Goal: Task Accomplishment & Management: Complete application form

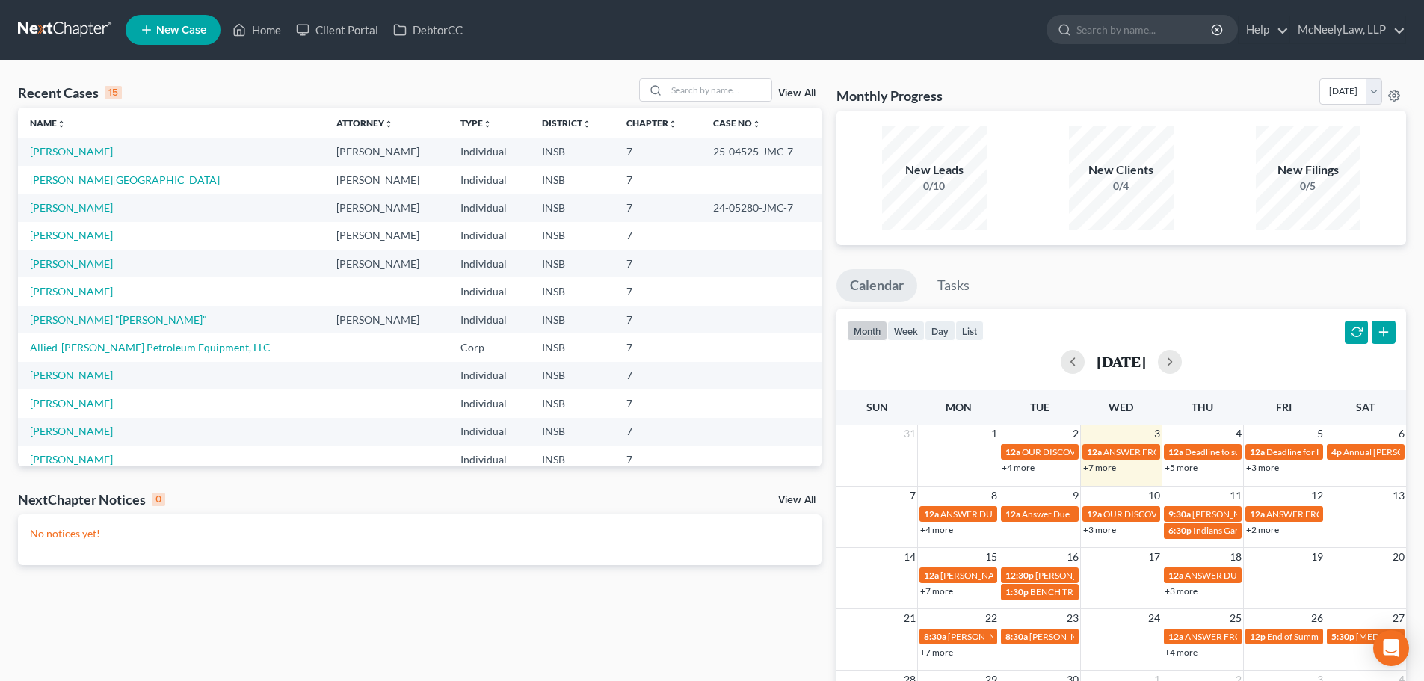
click at [96, 178] on link "[PERSON_NAME][GEOGRAPHIC_DATA]" at bounding box center [125, 179] width 190 height 13
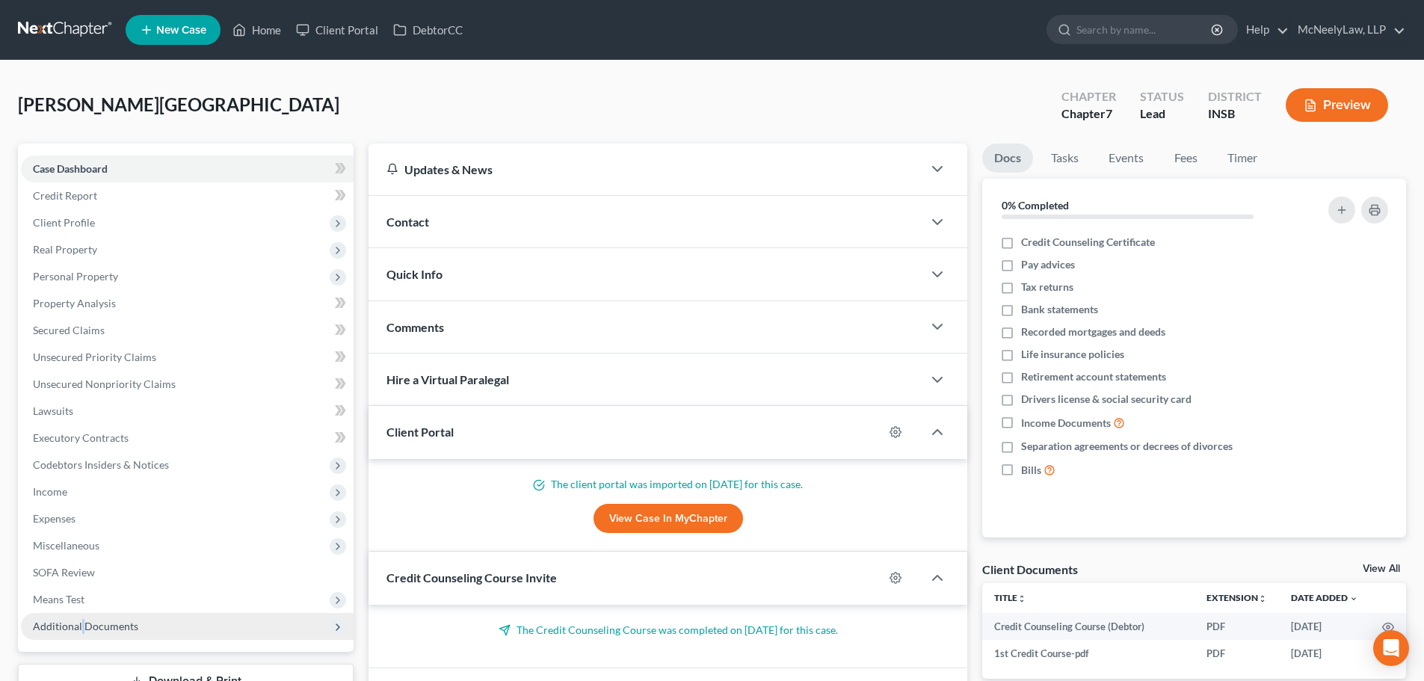
click at [84, 624] on span "Additional Documents" at bounding box center [85, 626] width 105 height 13
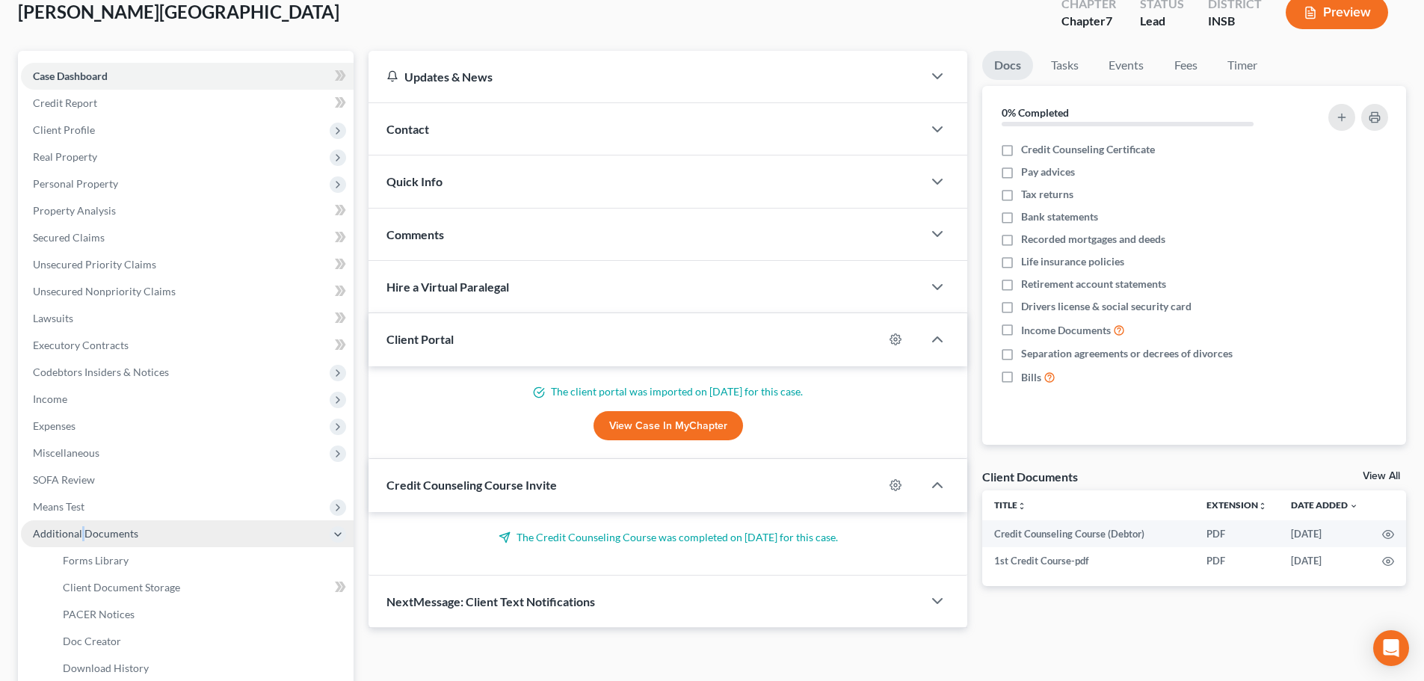
scroll to position [248, 0]
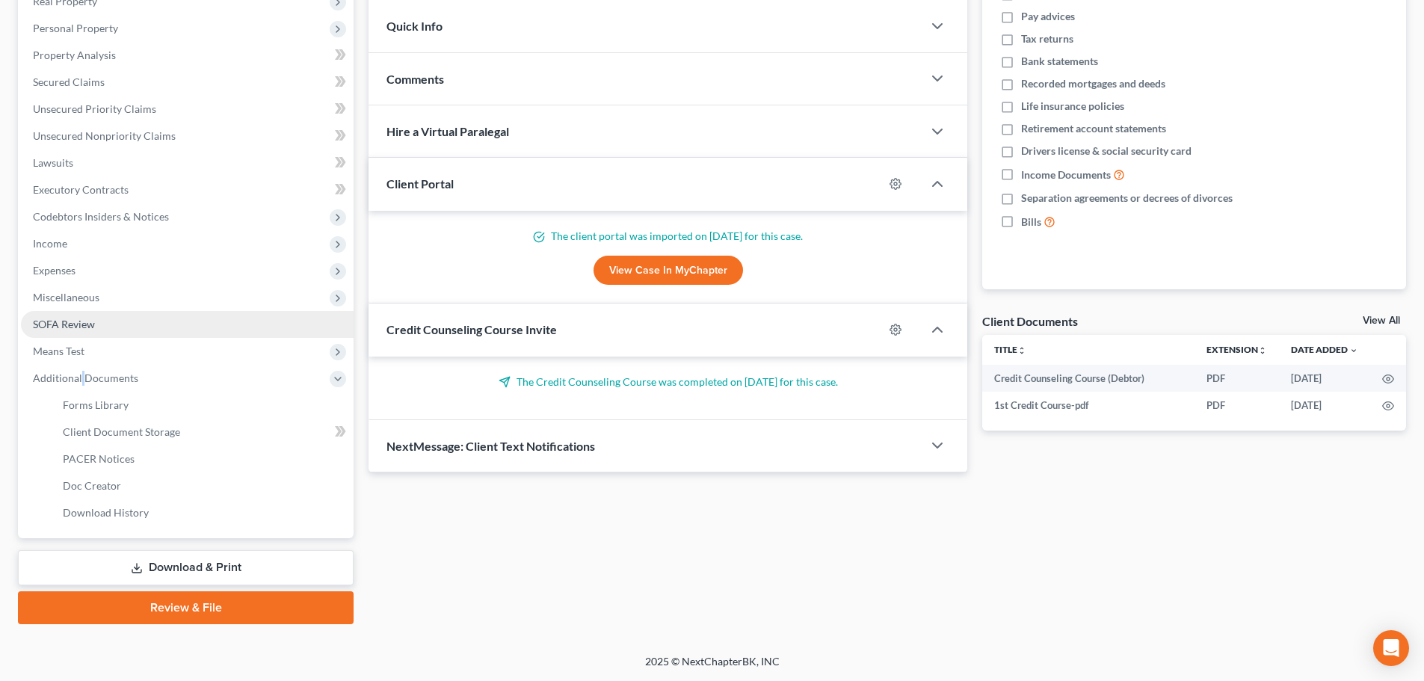
click at [93, 330] on span "SOFA Review" at bounding box center [64, 324] width 62 height 13
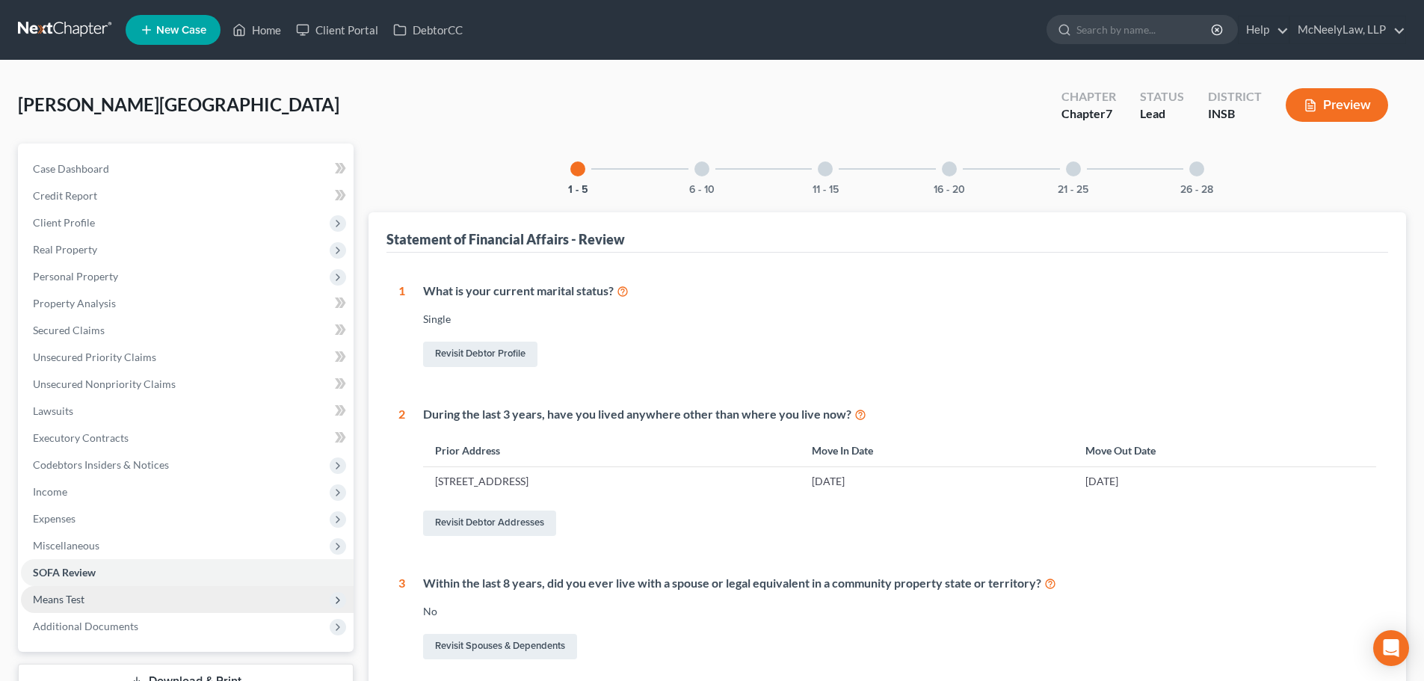
click at [128, 602] on span "Means Test" at bounding box center [187, 599] width 333 height 27
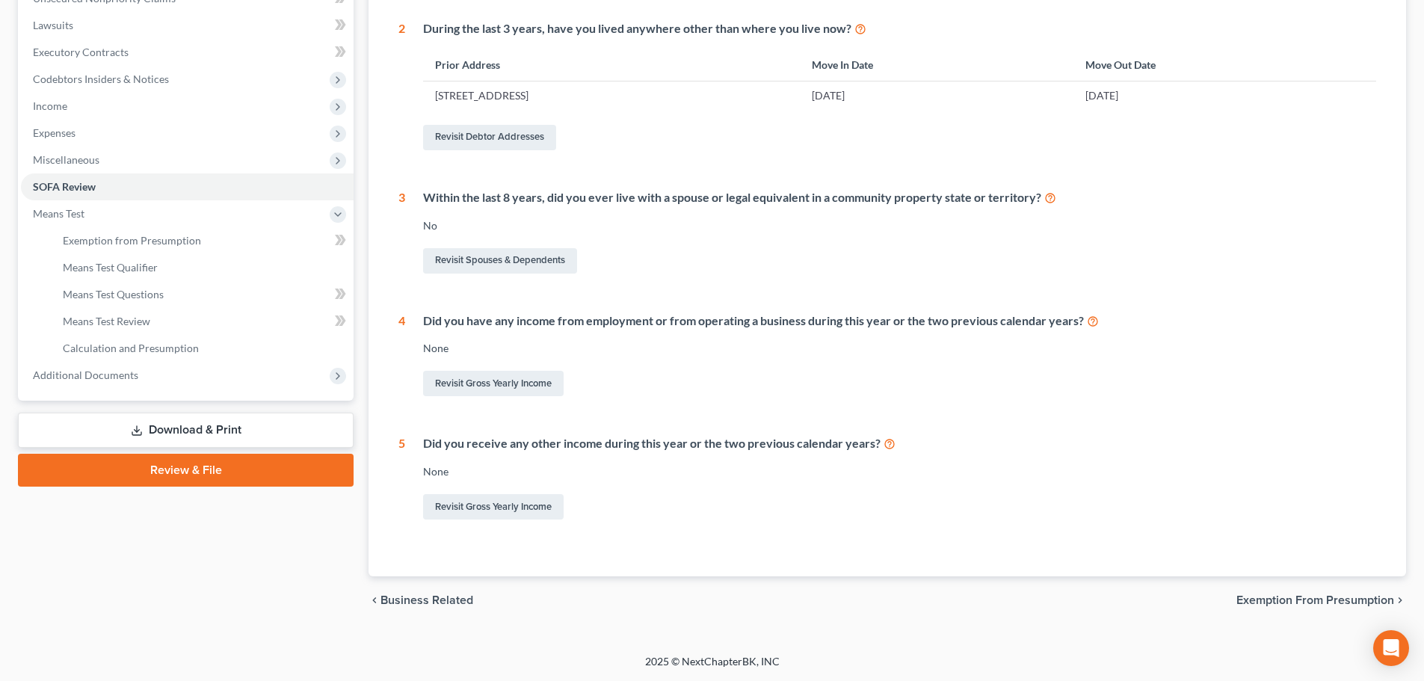
click at [1345, 599] on span "Exemption from Presumption" at bounding box center [1315, 600] width 158 height 12
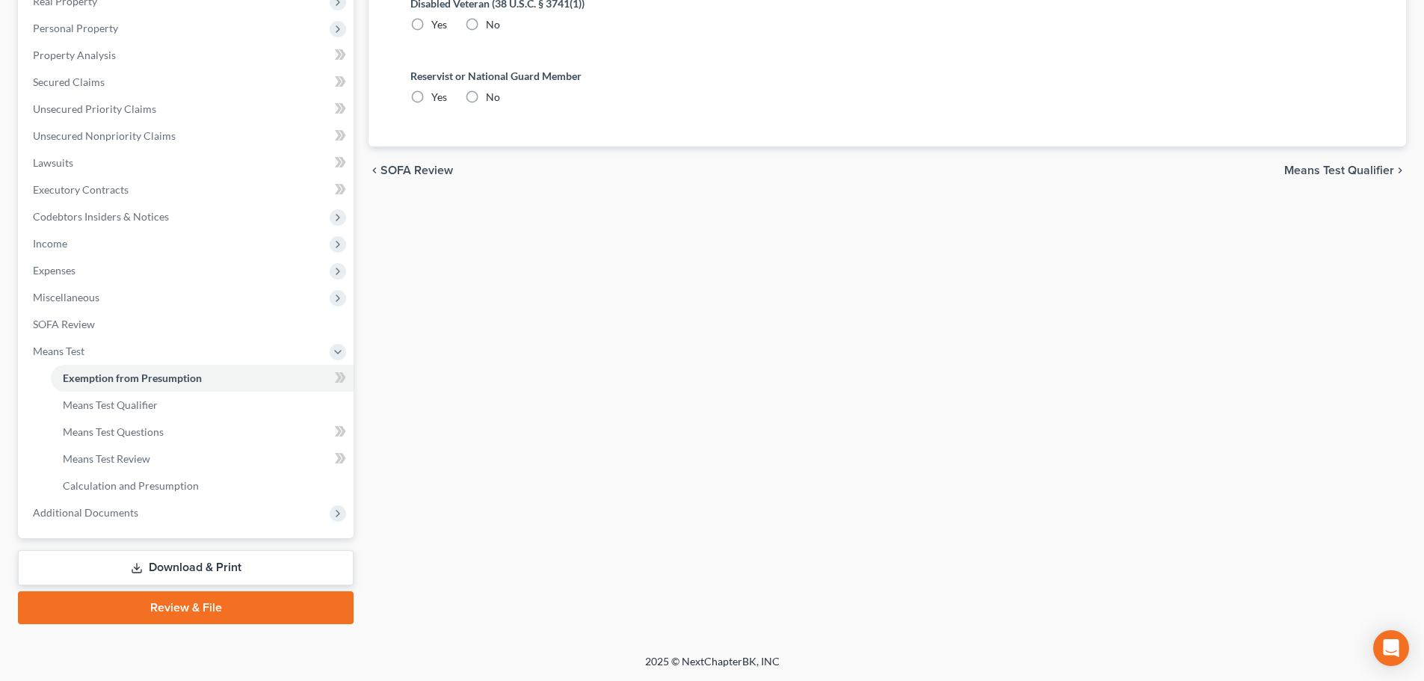
radio input "true"
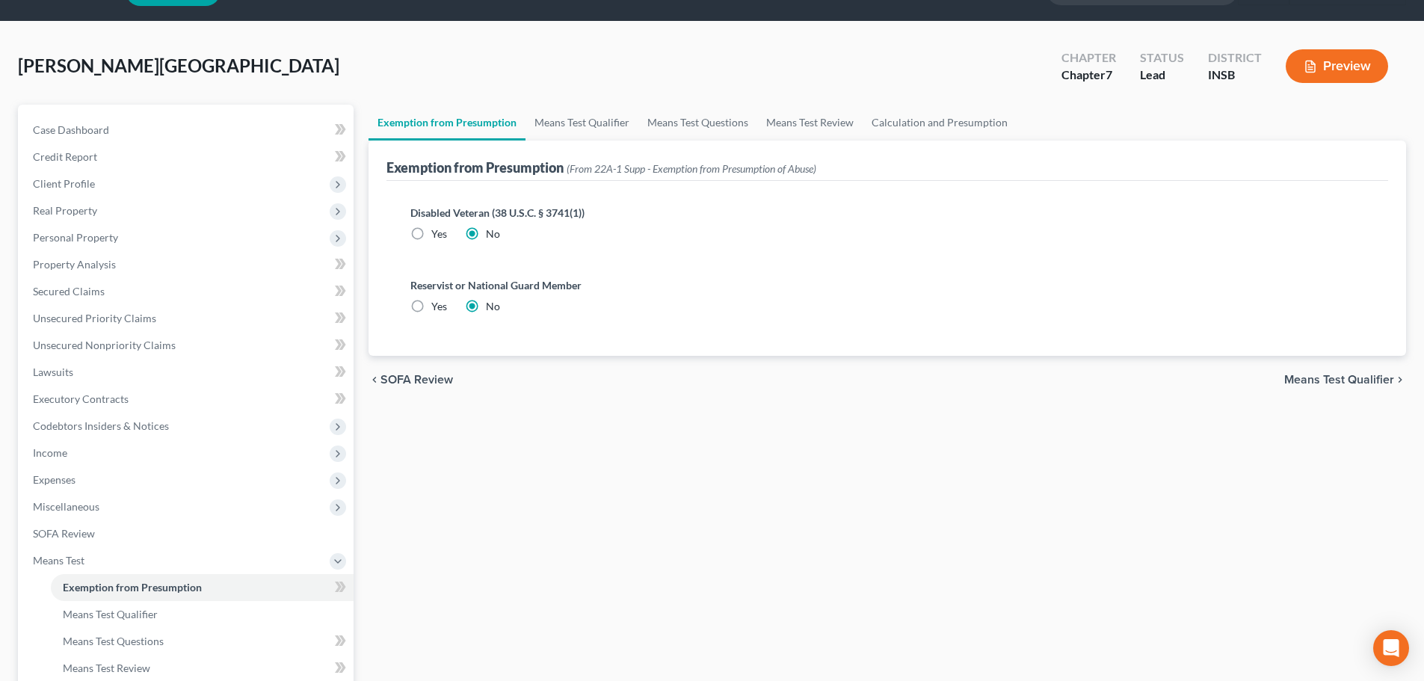
scroll to position [75, 0]
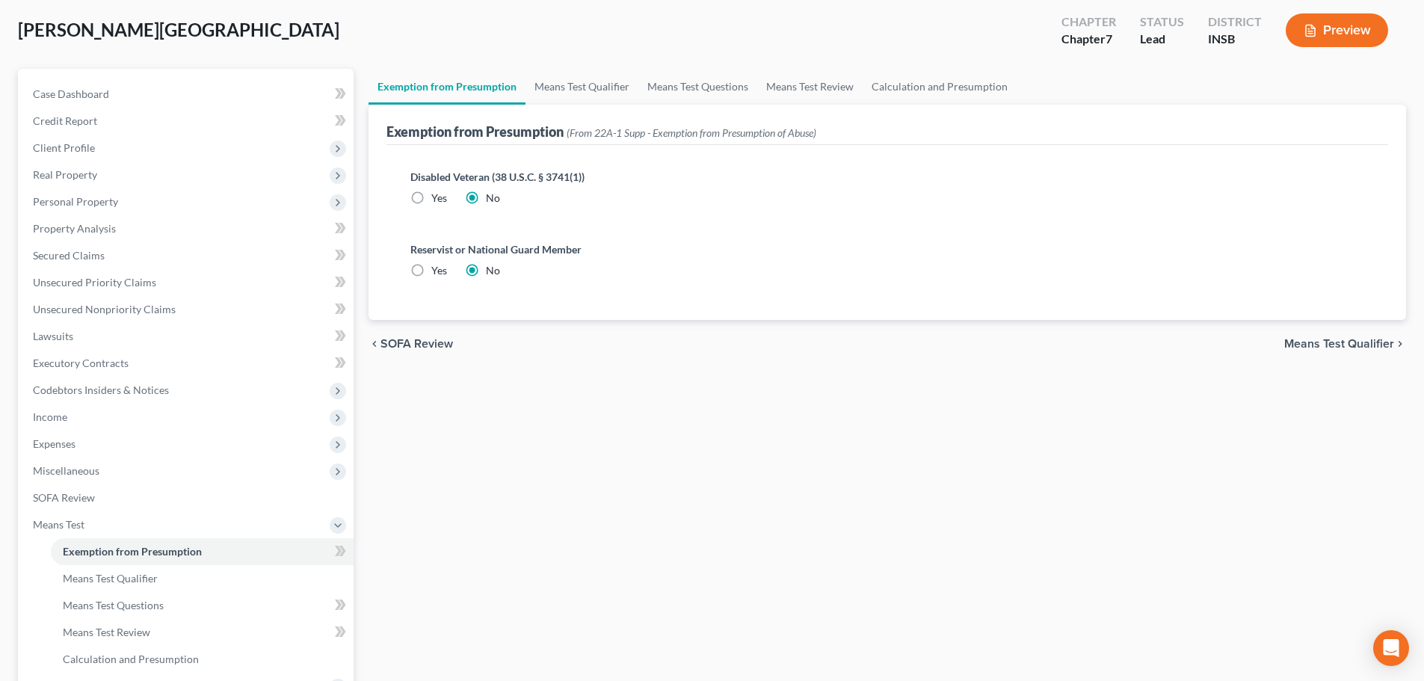
click at [1326, 362] on div "chevron_left SOFA Review Means Test Qualifier chevron_right" at bounding box center [888, 344] width 1038 height 48
click at [1325, 355] on div "chevron_left SOFA Review Means Test Qualifier chevron_right" at bounding box center [888, 344] width 1038 height 48
click at [1325, 343] on span "Means Test Qualifier" at bounding box center [1339, 344] width 110 height 12
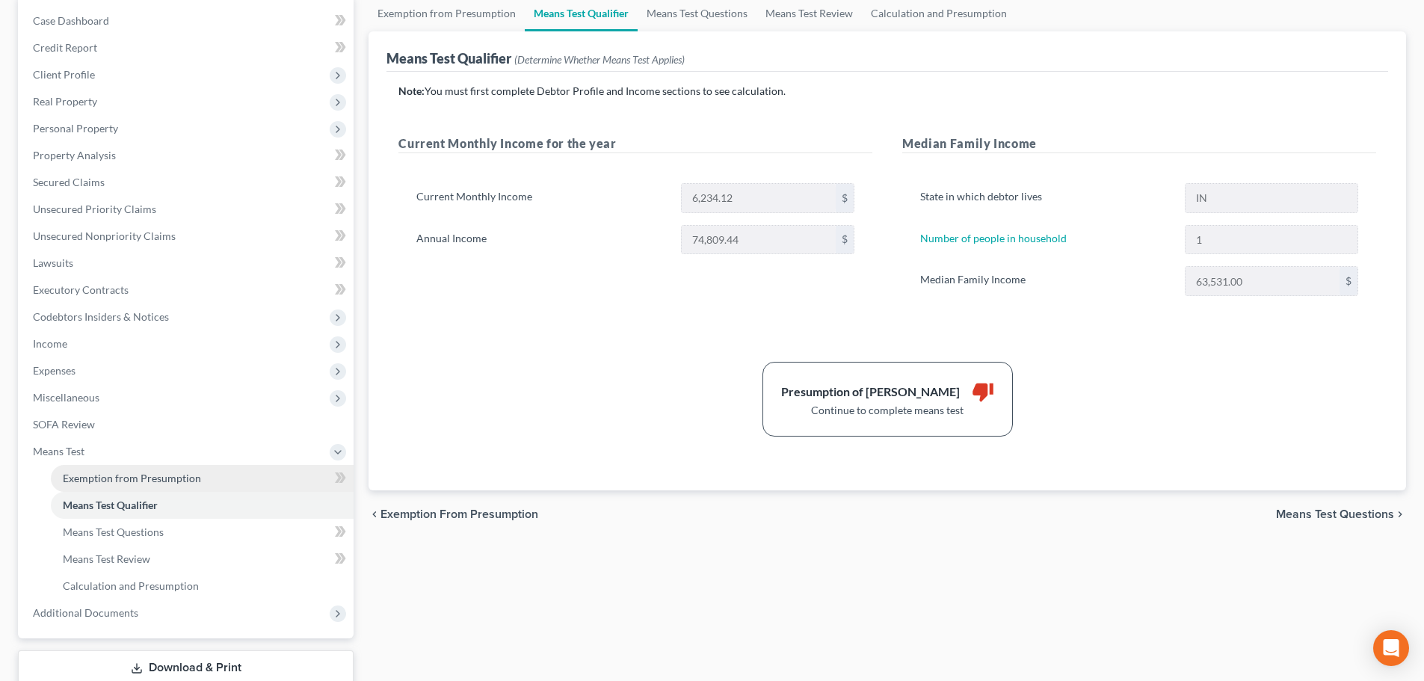
scroll to position [149, 0]
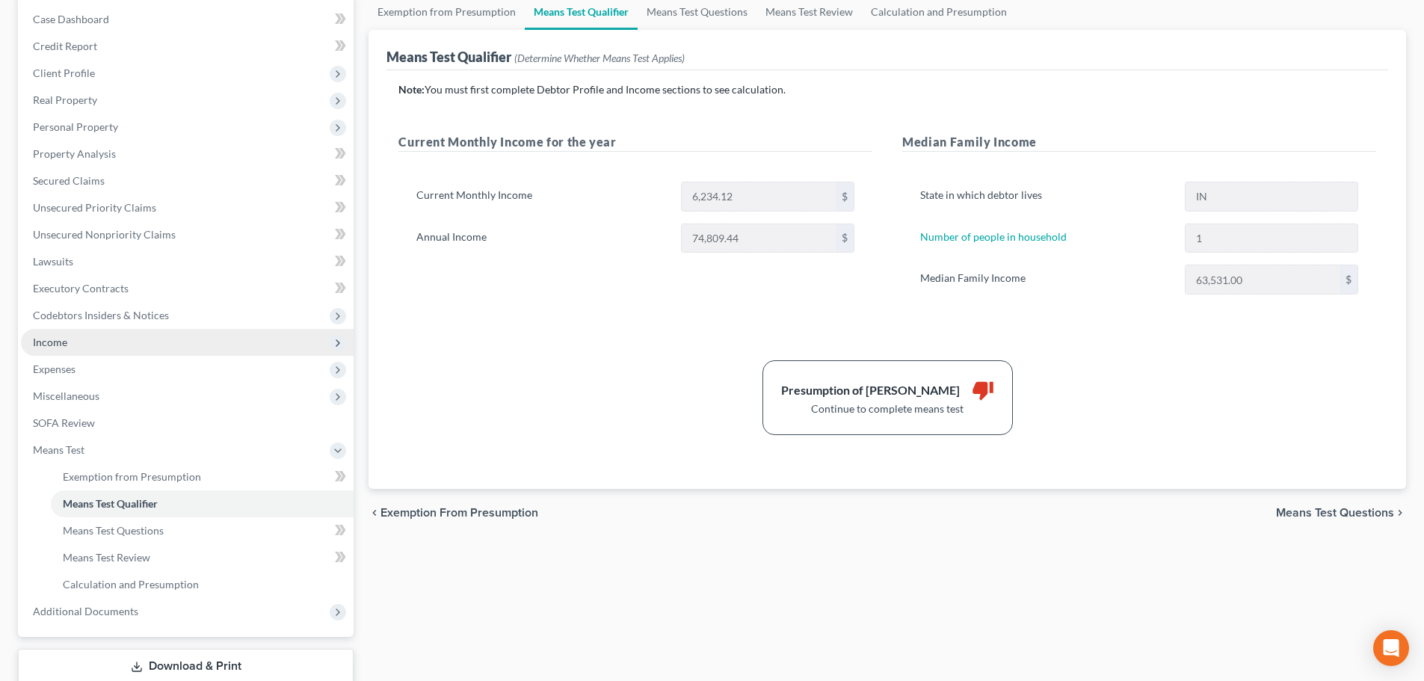
click at [78, 350] on span "Income" at bounding box center [187, 342] width 333 height 27
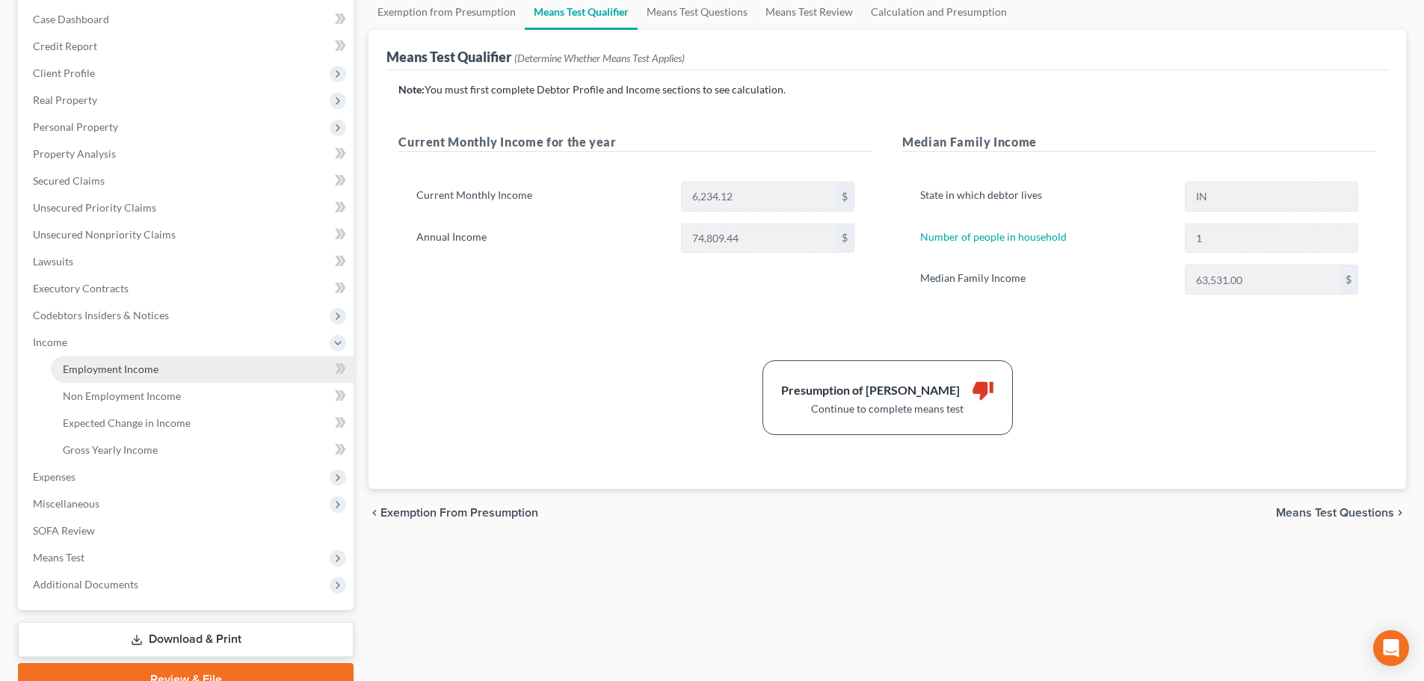
click at [110, 366] on span "Employment Income" at bounding box center [111, 369] width 96 height 13
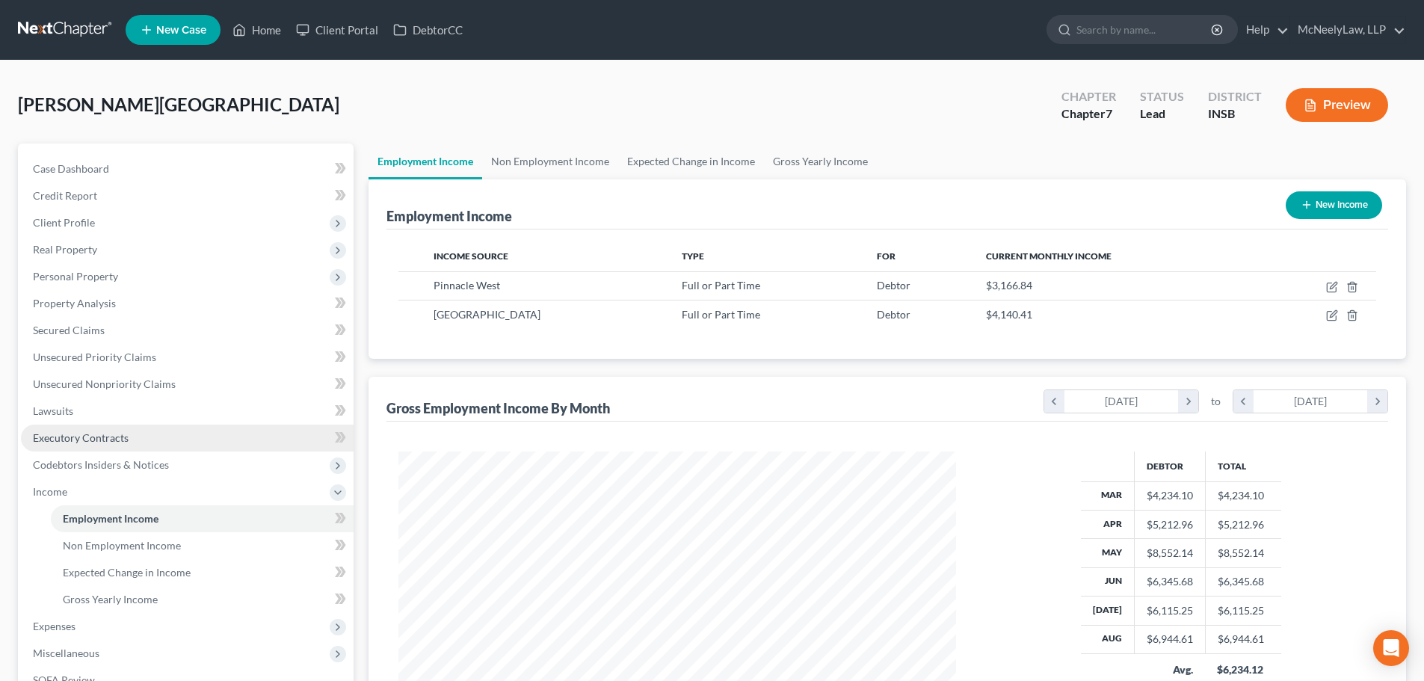
scroll to position [279, 588]
click at [392, 92] on div "[PERSON_NAME] Upgraded Chapter Chapter 7 Status Lead District INSB Preview" at bounding box center [712, 110] width 1388 height 65
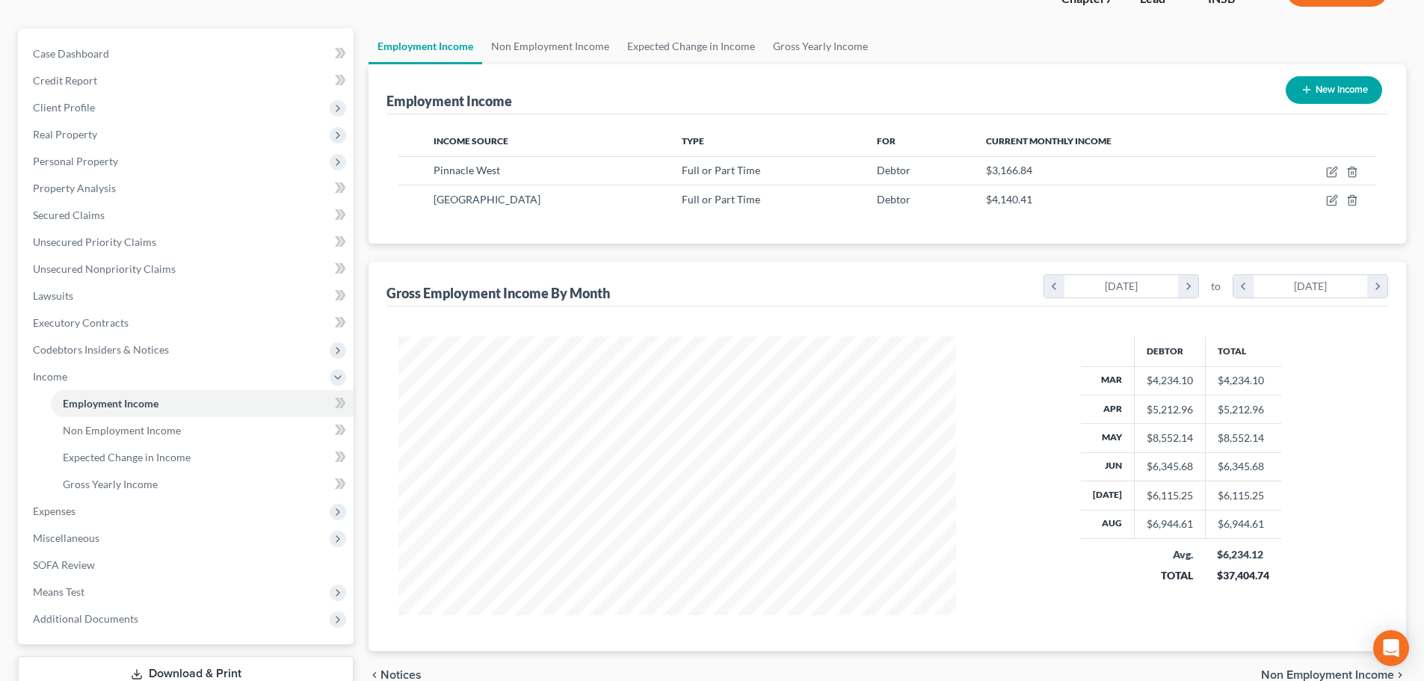
scroll to position [0, 0]
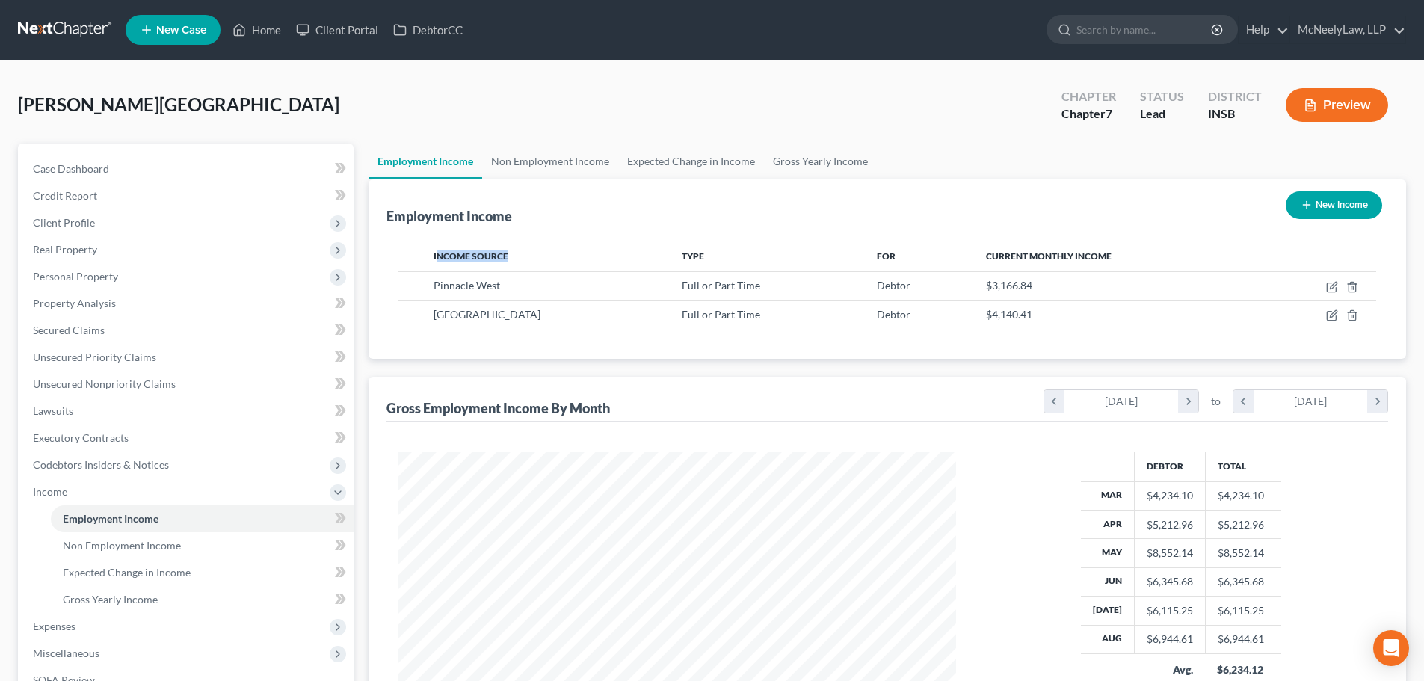
drag, startPoint x: 440, startPoint y: 253, endPoint x: 533, endPoint y: 243, distance: 93.3
click at [533, 243] on th "Income Source" at bounding box center [546, 256] width 249 height 30
click at [614, 223] on div "Employment Income New Income" at bounding box center [887, 204] width 1002 height 50
click at [393, 102] on div "[PERSON_NAME] Upgraded Chapter Chapter 7 Status Lead District INSB Preview" at bounding box center [712, 110] width 1388 height 65
click at [671, 104] on div "[PERSON_NAME] Upgraded Chapter Chapter 7 Status Lead District INSB Preview" at bounding box center [712, 110] width 1388 height 65
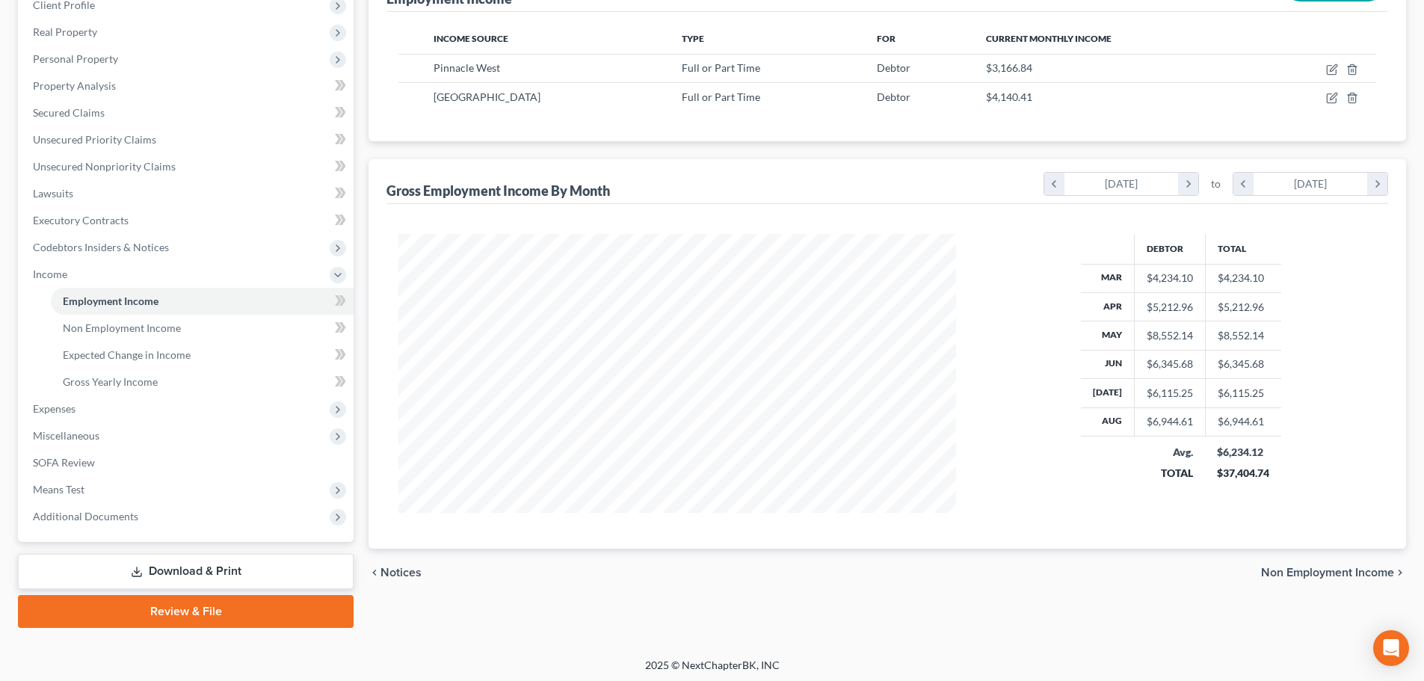
scroll to position [221, 0]
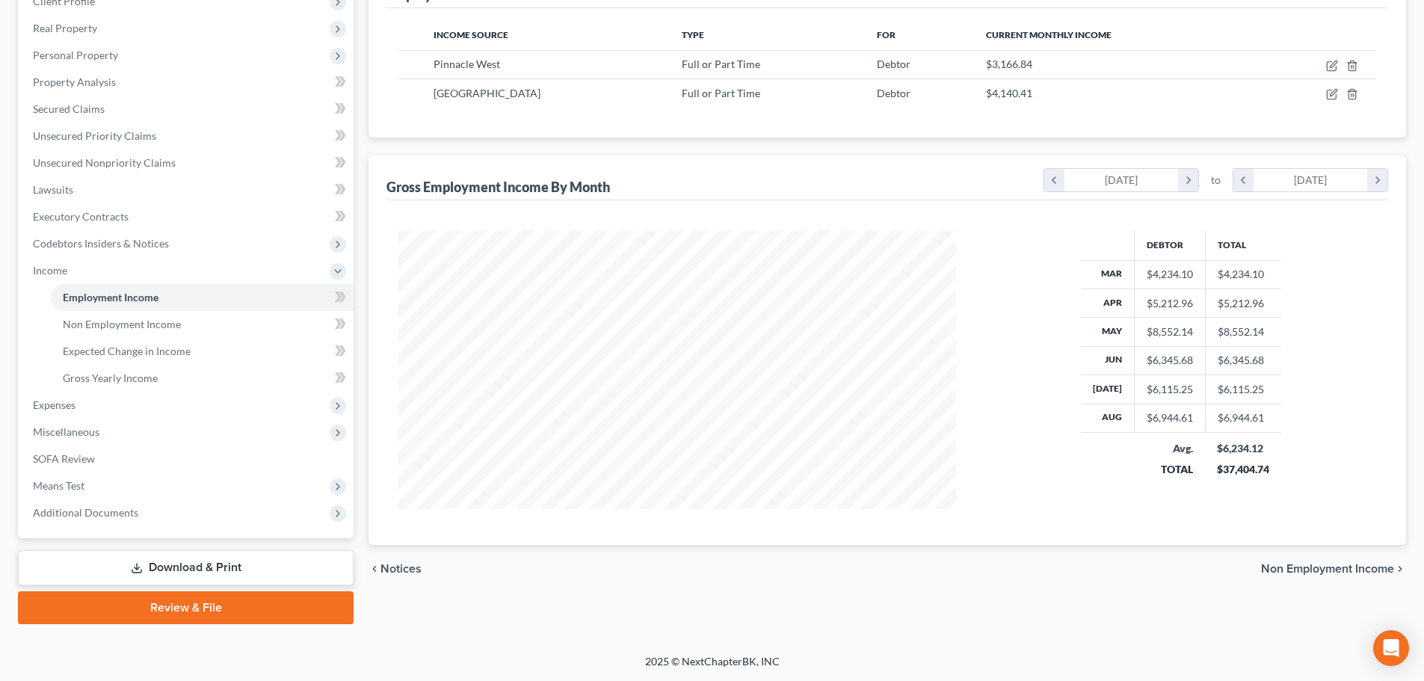
click at [366, 145] on div "Employment Income Non Employment Income Expected Change in Income Gross Yearly …" at bounding box center [887, 273] width 1052 height 702
